Goal: Task Accomplishment & Management: Manage account settings

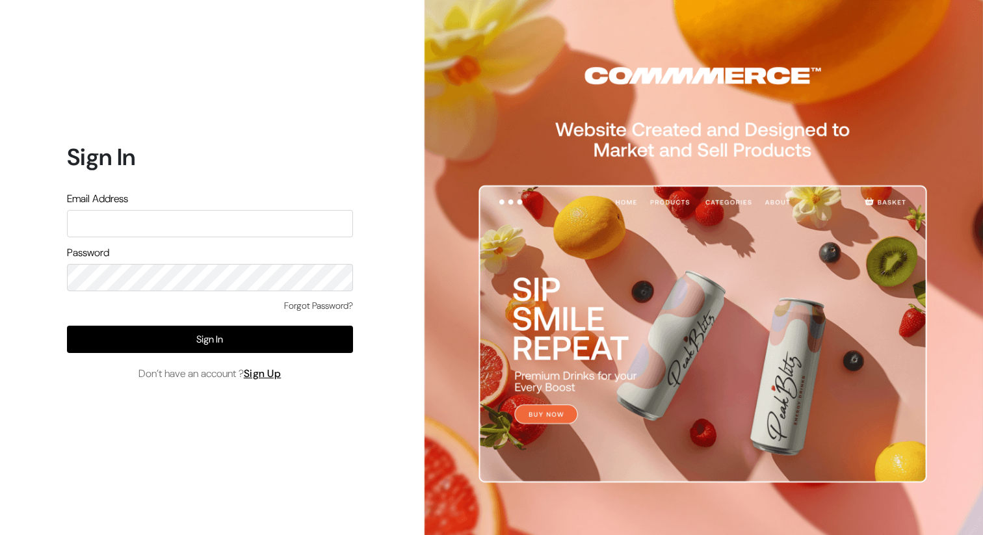
click at [345, 188] on form "Sign In Email Address Password Forgot Password? Sign In Don’t have an account ?…" at bounding box center [210, 262] width 286 height 238
type input "suraj@commmerce.com"
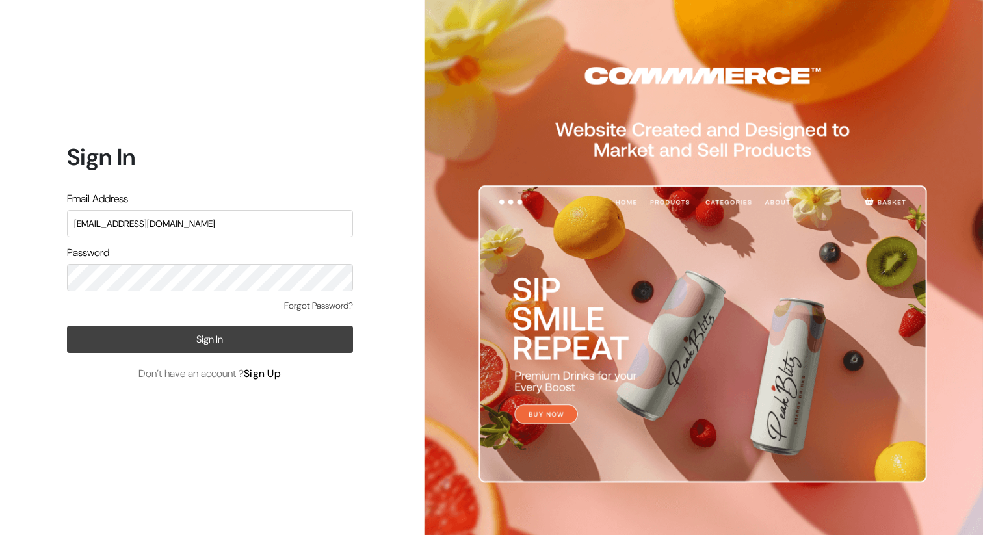
click at [116, 345] on button "Sign In" at bounding box center [210, 339] width 286 height 27
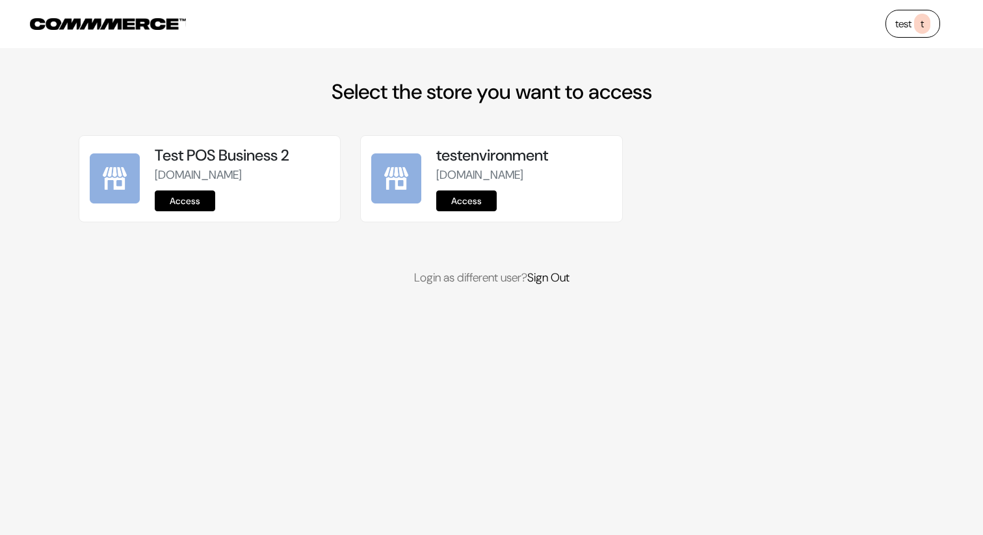
click at [186, 211] on link "Access" at bounding box center [185, 201] width 60 height 21
